Goal: Task Accomplishment & Management: Use online tool/utility

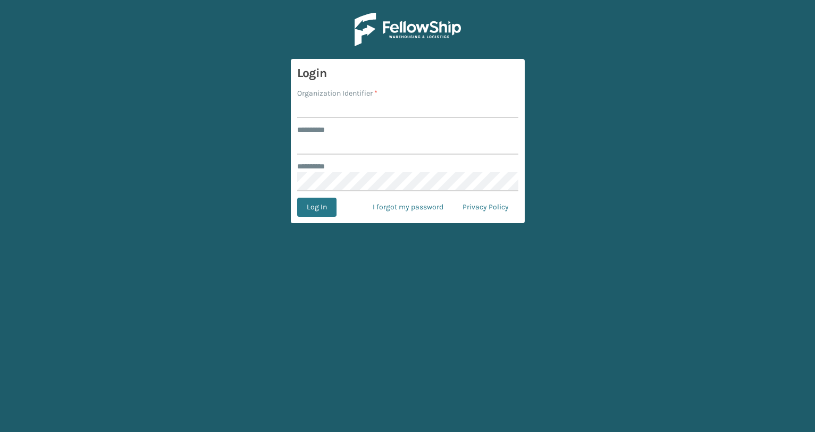
type input "**********"
type input "JumpSport"
click at [297, 198] on button "Log In" at bounding box center [316, 207] width 39 height 19
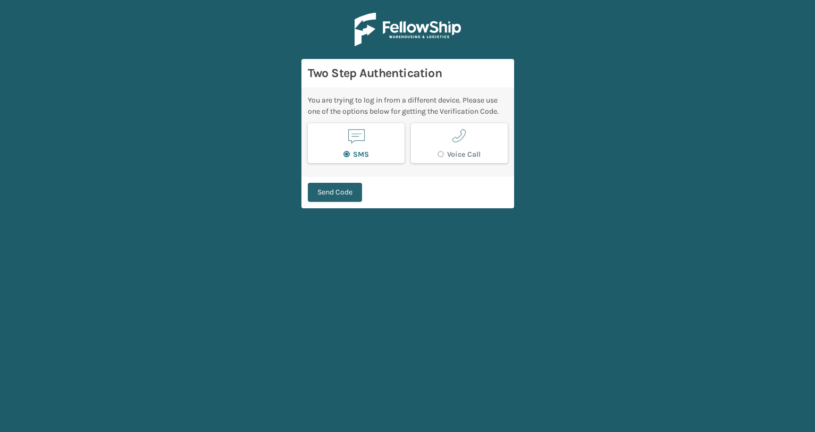
click at [329, 196] on button "Send Code" at bounding box center [335, 192] width 54 height 19
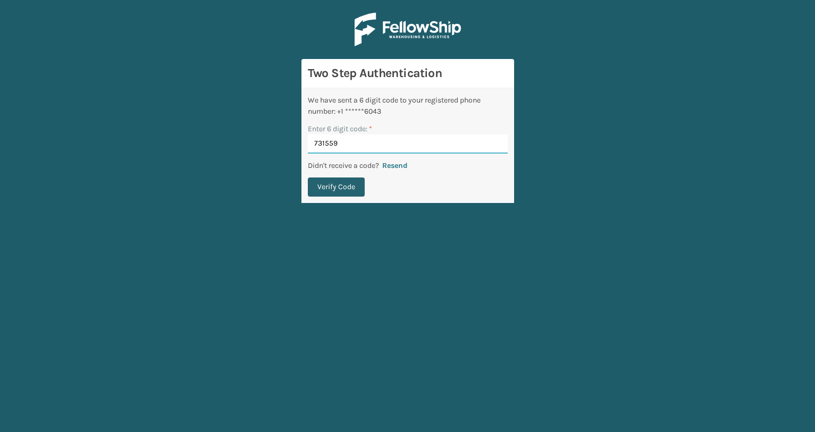
type input "731559"
click at [332, 187] on button "Verify Code" at bounding box center [336, 187] width 57 height 19
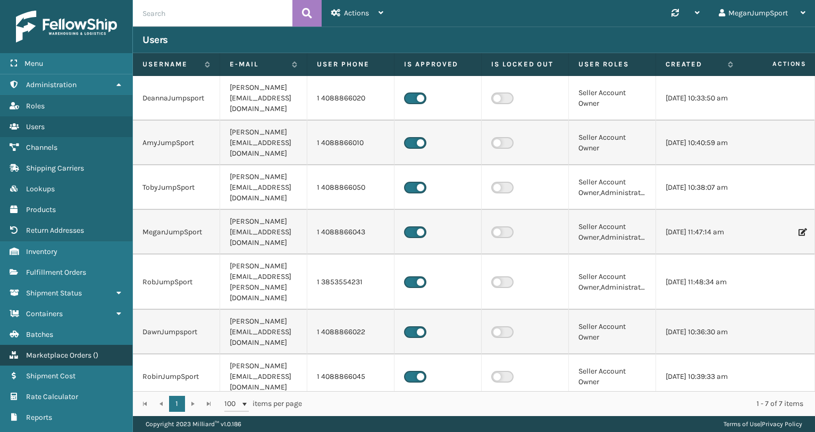
click at [65, 357] on span "Marketplace Orders" at bounding box center [58, 355] width 65 height 9
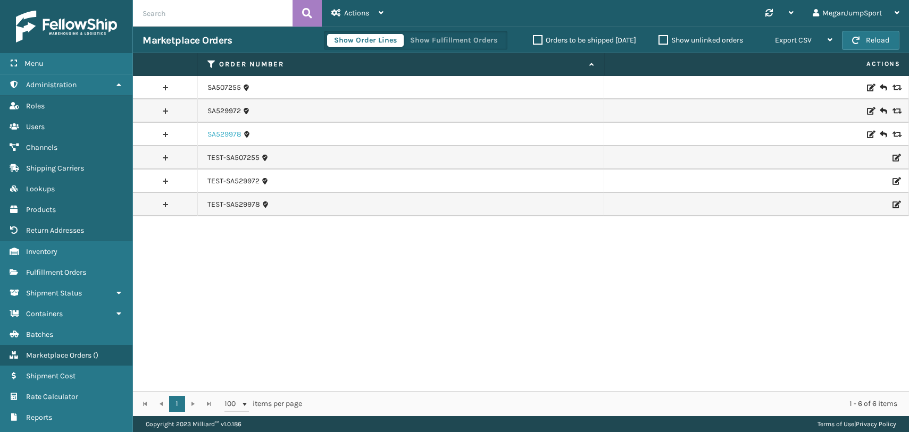
click at [219, 134] on link "SA529978" at bounding box center [224, 134] width 34 height 11
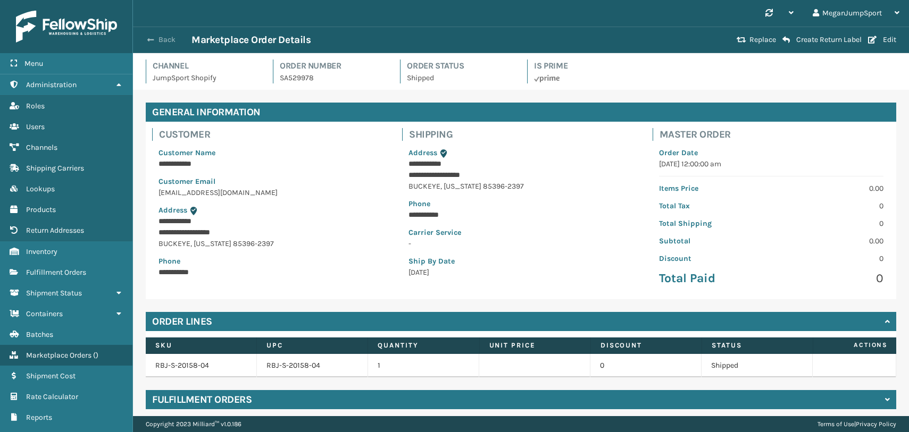
click at [163, 41] on button "Back" at bounding box center [167, 40] width 49 height 10
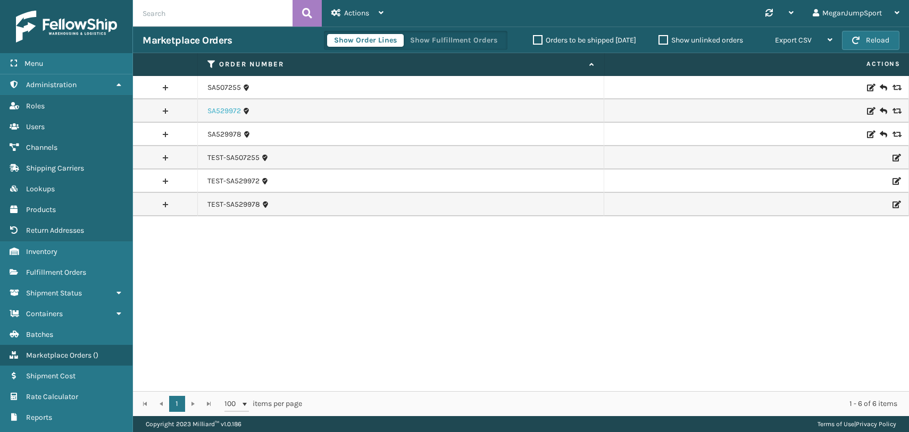
click at [228, 106] on link "SA529972" at bounding box center [224, 111] width 34 height 11
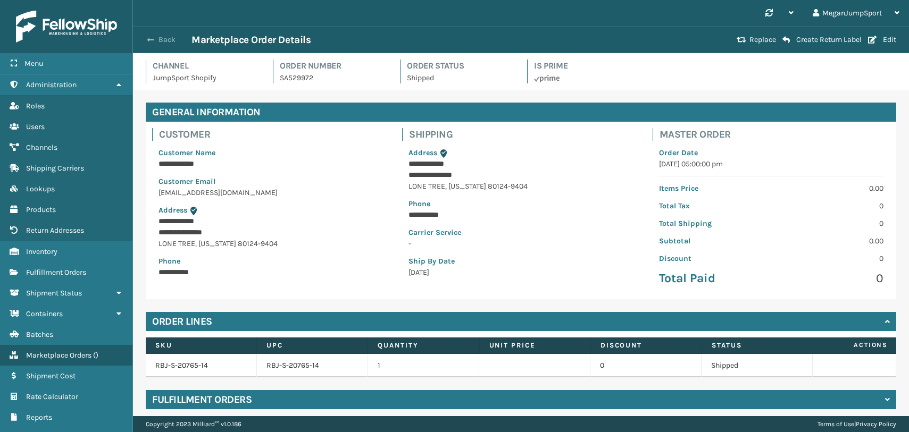
click at [161, 40] on button "Back" at bounding box center [167, 40] width 49 height 10
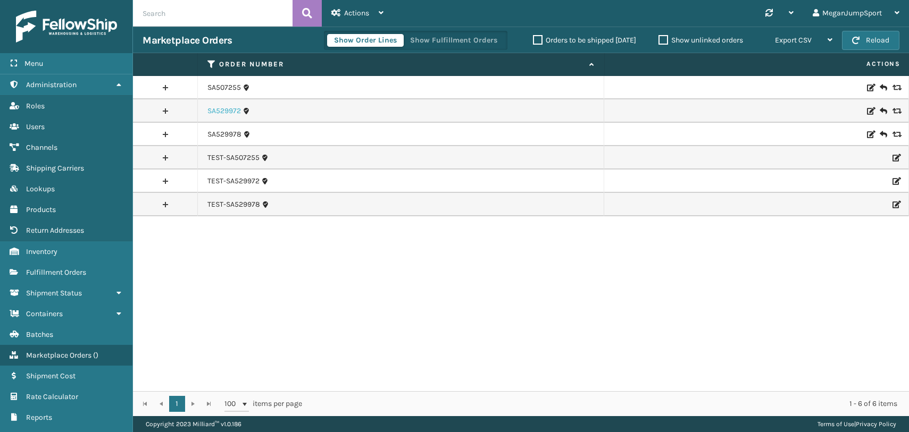
click at [227, 113] on link "SA529972" at bounding box center [224, 111] width 34 height 11
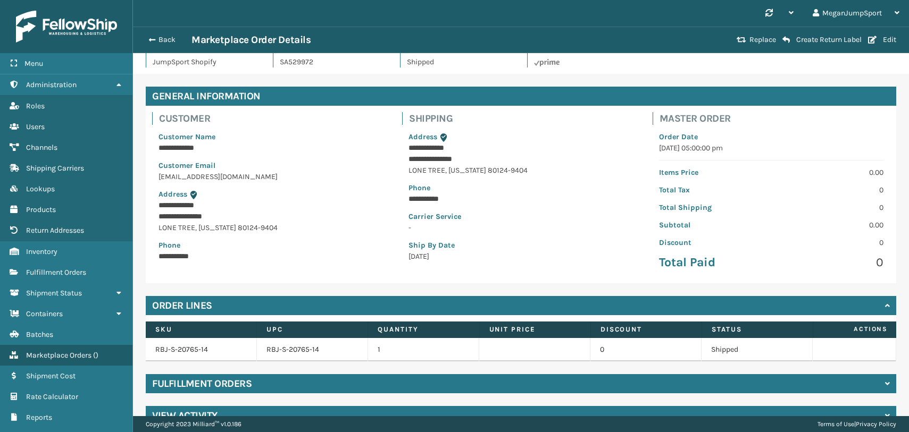
scroll to position [38, 0]
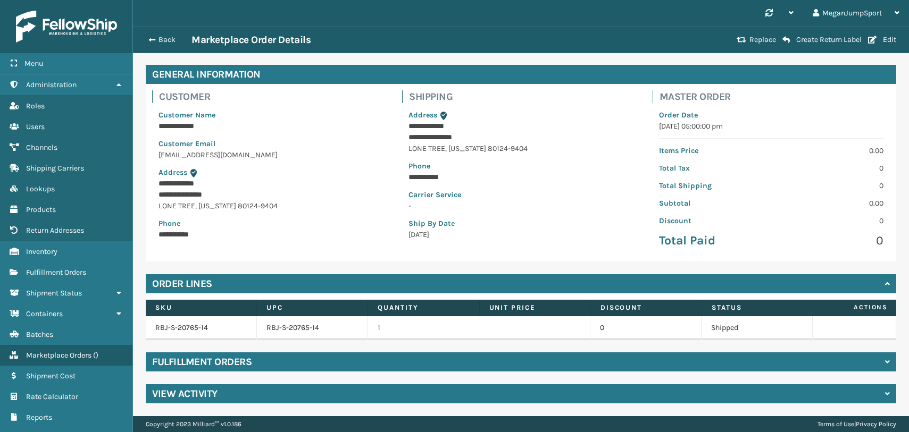
click at [224, 360] on h4 "Fulfillment Orders" at bounding box center [201, 362] width 99 height 13
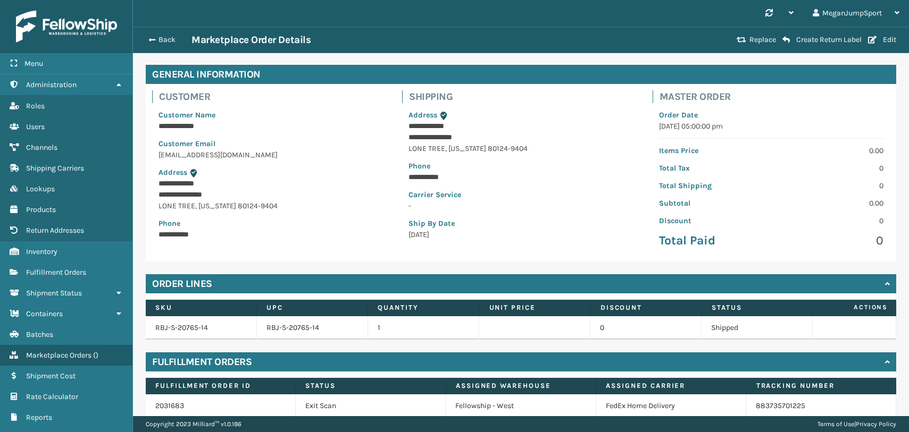
scroll to position [84, 0]
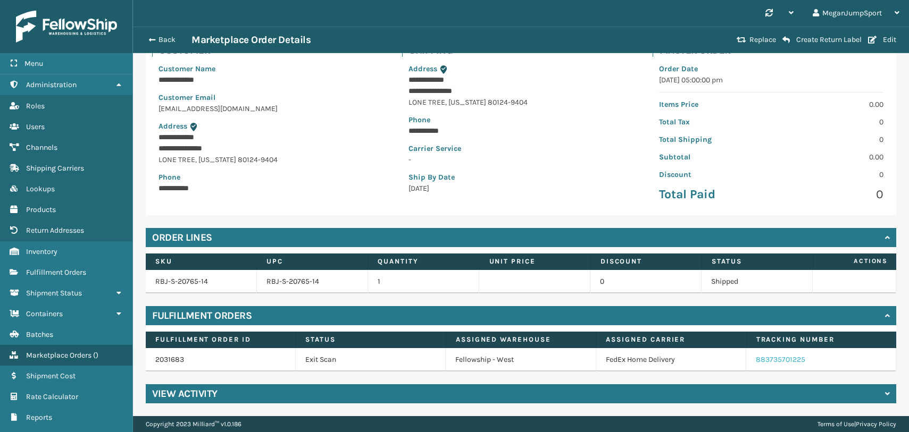
click at [779, 359] on link "883735701225" at bounding box center [780, 359] width 49 height 9
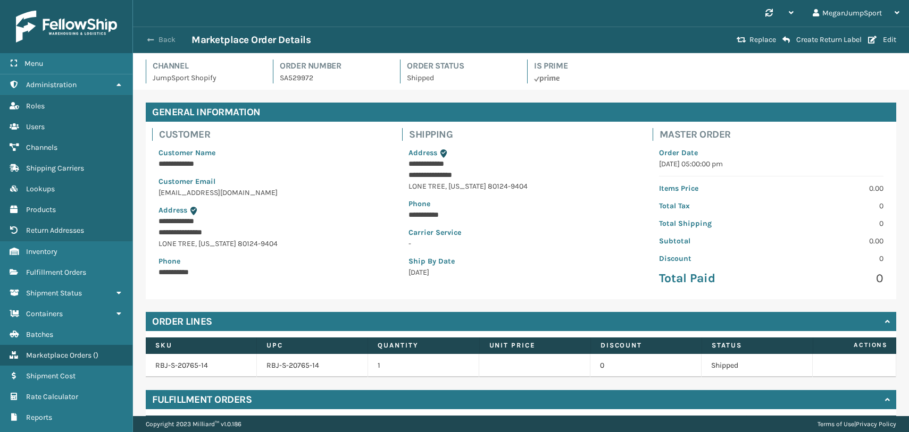
click at [161, 40] on button "Back" at bounding box center [167, 40] width 49 height 10
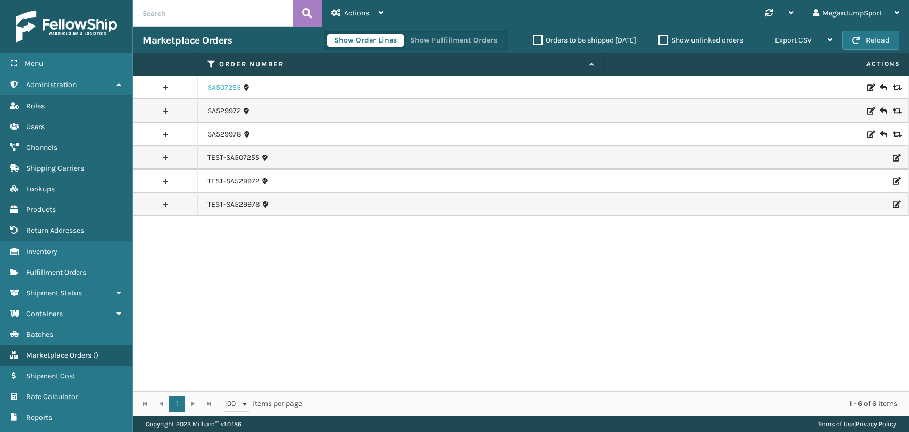
click at [222, 86] on link "SA507255" at bounding box center [224, 87] width 34 height 11
